Goal: Transaction & Acquisition: Purchase product/service

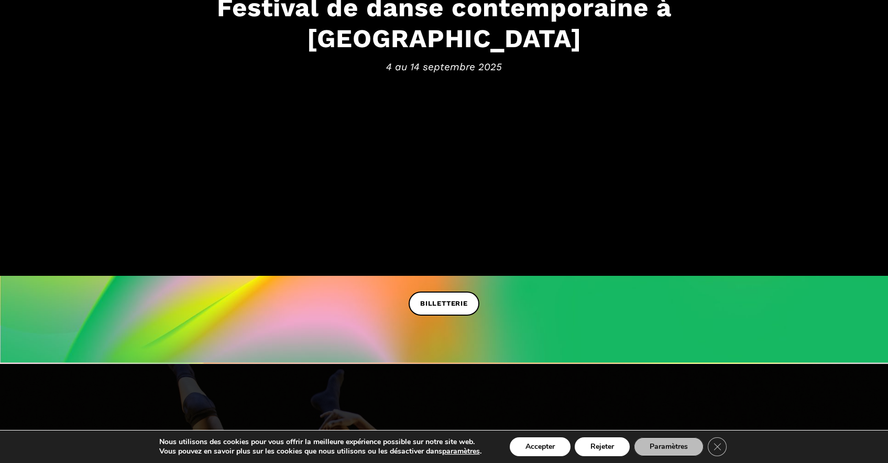
scroll to position [235, 0]
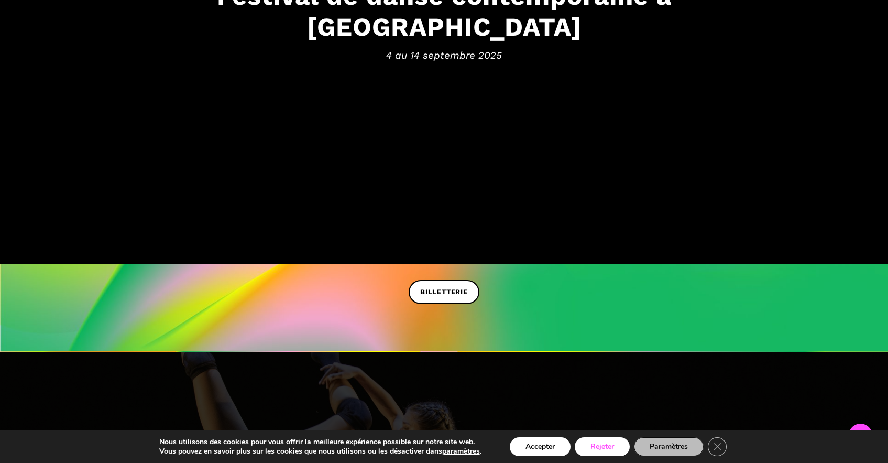
click at [602, 448] on button "Rejeter" at bounding box center [602, 446] width 55 height 19
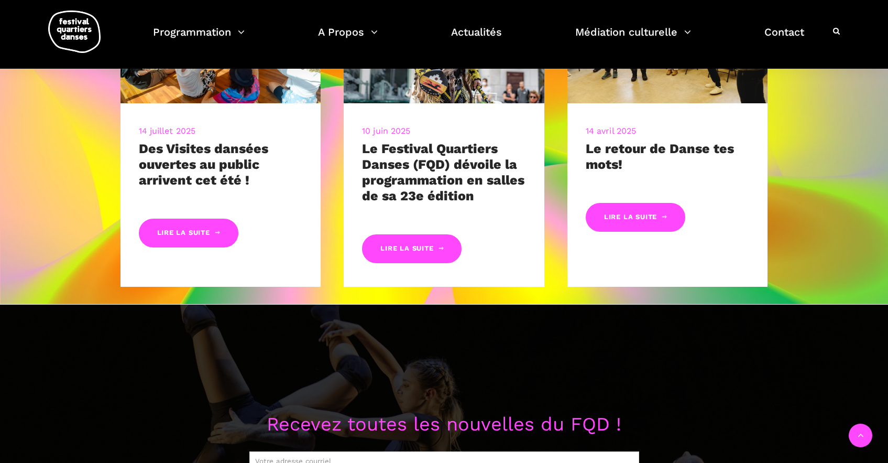
scroll to position [613, 0]
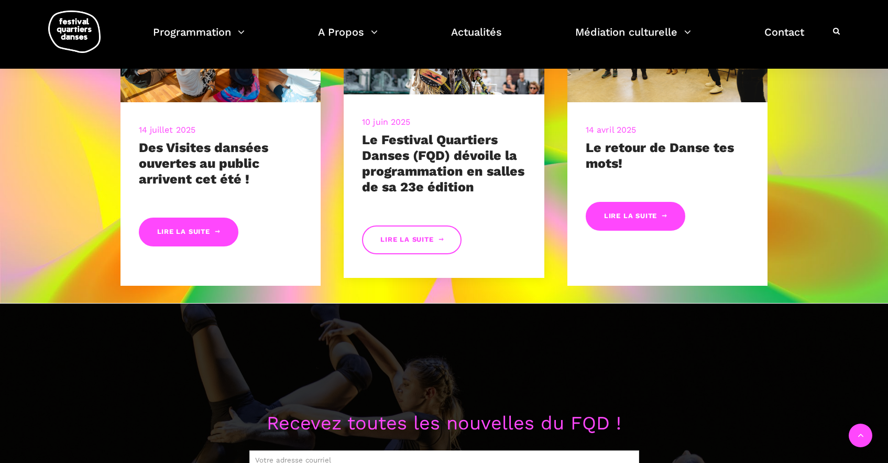
click at [407, 243] on link "Lire la suite" at bounding box center [412, 239] width 100 height 29
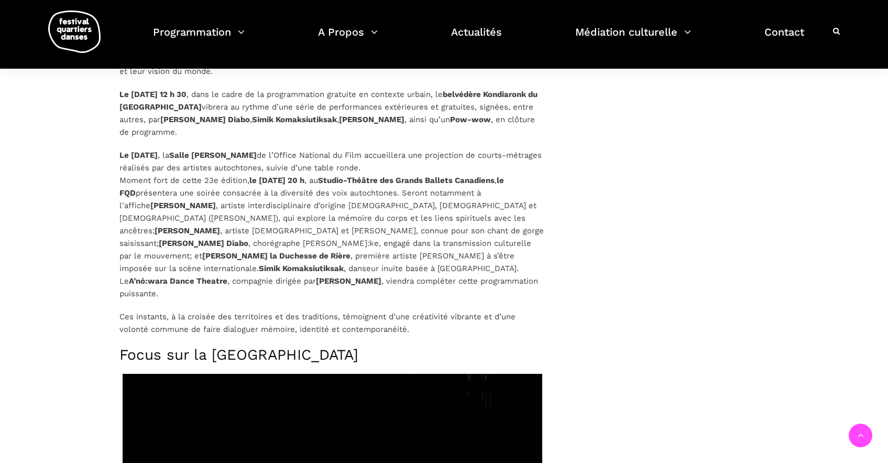
scroll to position [1476, 0]
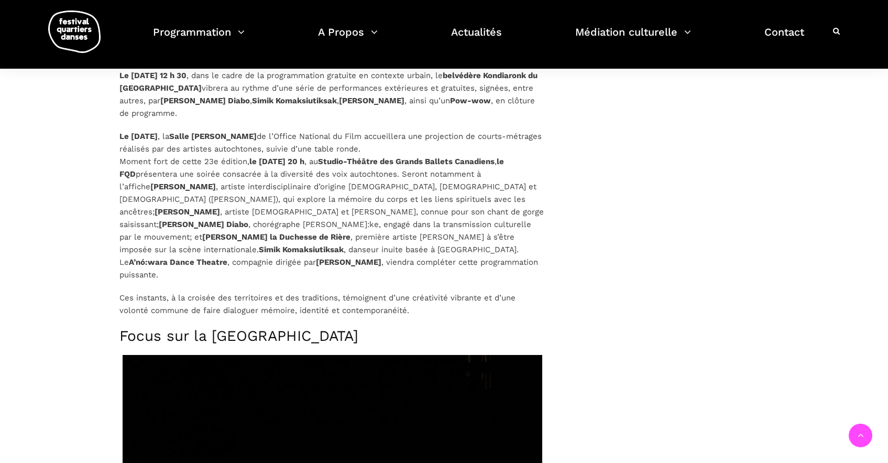
drag, startPoint x: 886, startPoint y: 192, endPoint x: 885, endPoint y: 221, distance: 28.3
click at [885, 221] on div "10 Juin Le Festival Quartiers Danses (FQD) dévoile la programmation en salles d…" at bounding box center [444, 453] width 888 height 3859
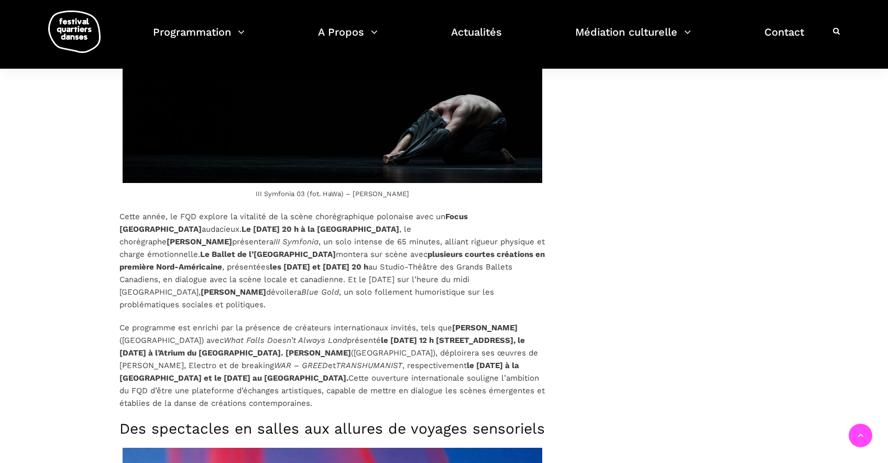
scroll to position [1930, 0]
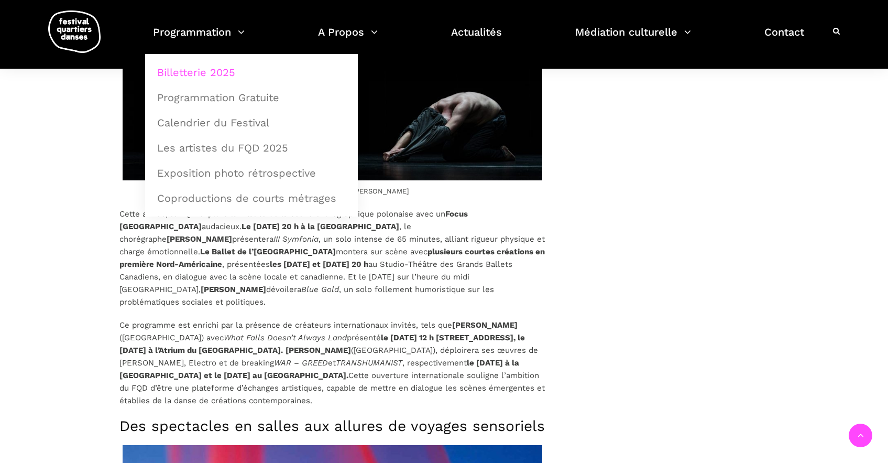
click at [207, 70] on link "Billetterie 2025" at bounding box center [251, 72] width 201 height 24
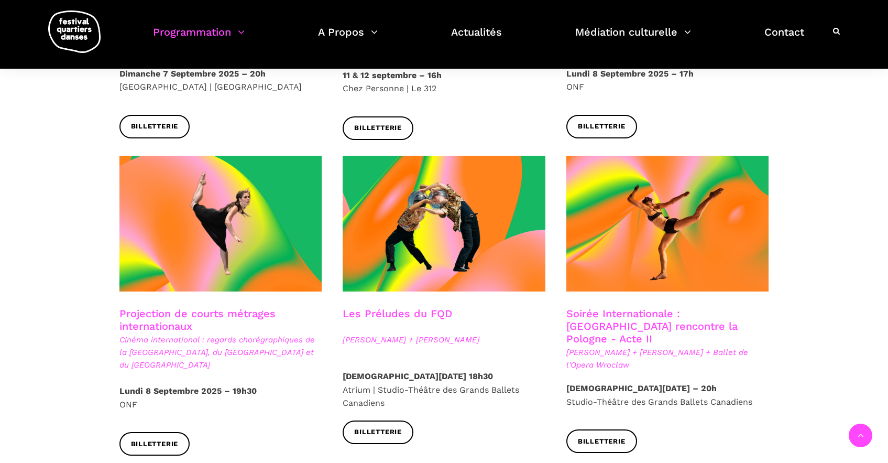
scroll to position [799, 0]
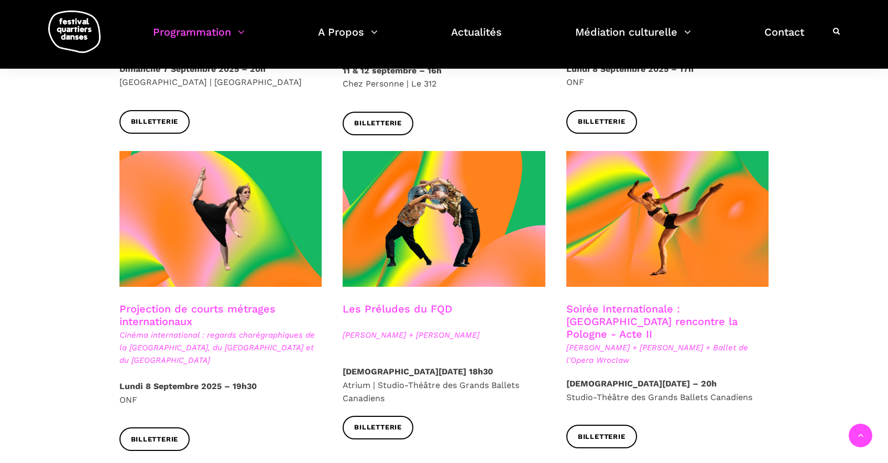
drag, startPoint x: 894, startPoint y: 42, endPoint x: 884, endPoint y: 141, distance: 99.5
click at [189, 305] on h3 "Projection de courts métrages internationaux" at bounding box center [220, 315] width 203 height 26
click at [179, 306] on h3 "Projection de courts métrages internationaux" at bounding box center [220, 315] width 203 height 26
click at [247, 329] on span "Cinéma international : regards chorégraphiques de la [GEOGRAPHIC_DATA], du [GEO…" at bounding box center [220, 348] width 203 height 38
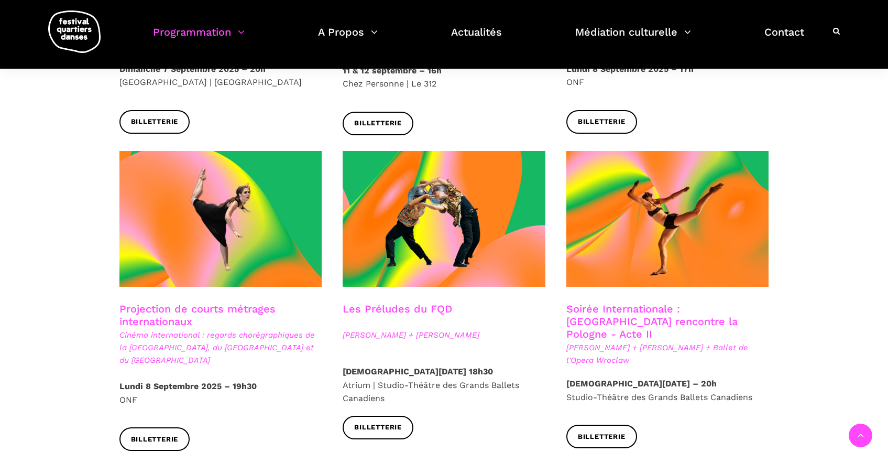
click at [234, 302] on h3 "Projection de courts métrages internationaux" at bounding box center [220, 315] width 203 height 26
click at [214, 329] on span "Cinéma international : regards chorégraphiques de la [GEOGRAPHIC_DATA], du [GEO…" at bounding box center [220, 348] width 203 height 38
click at [205, 338] on span "Cinéma international : regards chorégraphiques de la Pologne, du Royaume-Uni et…" at bounding box center [220, 348] width 203 height 38
click at [211, 329] on span "Cinéma international : regards chorégraphiques de la Pologne, du Royaume-Uni et…" at bounding box center [220, 348] width 203 height 38
click at [162, 427] on link "Billetterie" at bounding box center [154, 439] width 71 height 24
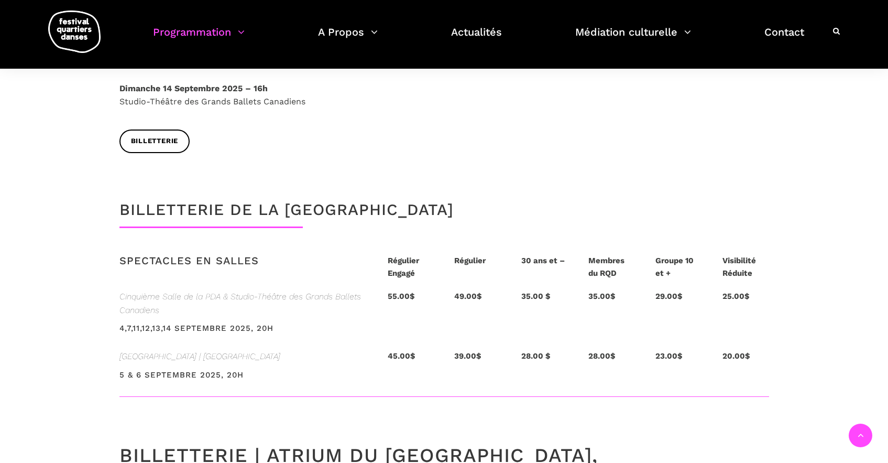
scroll to position [0, 0]
